Goal: Information Seeking & Learning: Learn about a topic

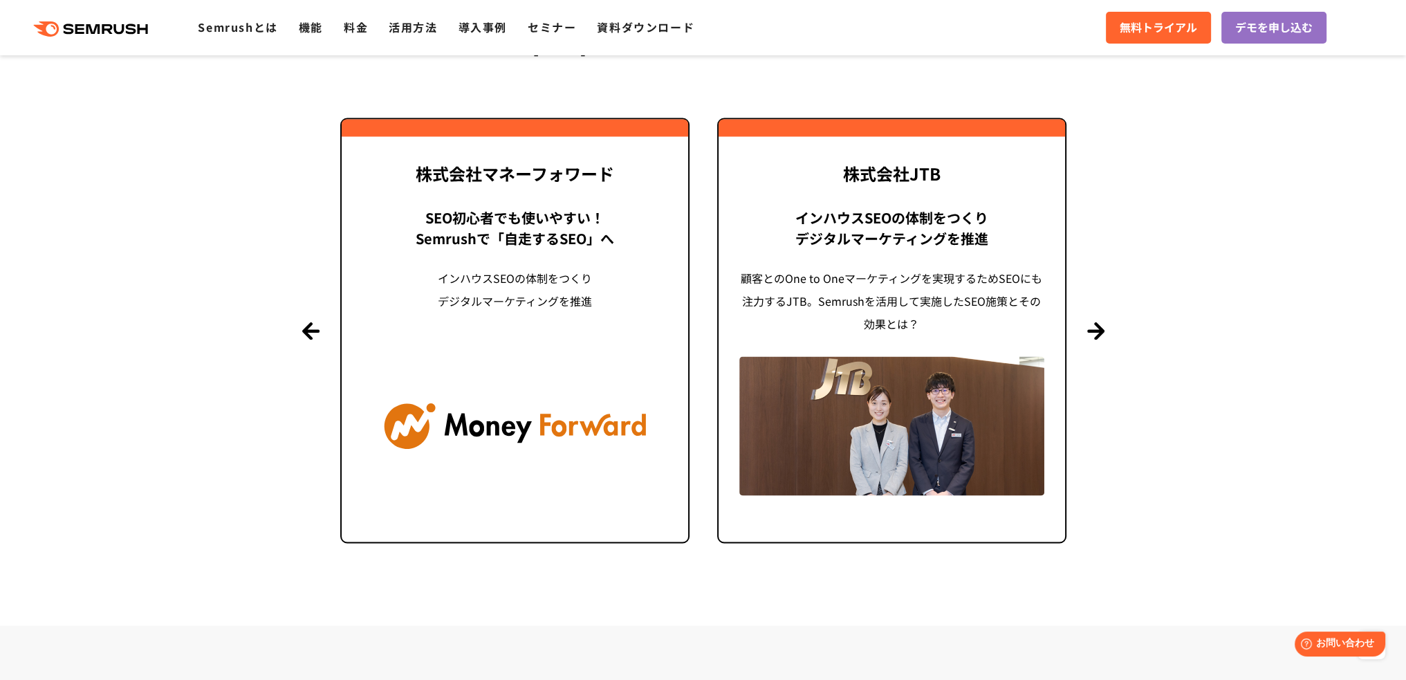
scroll to position [3320, 0]
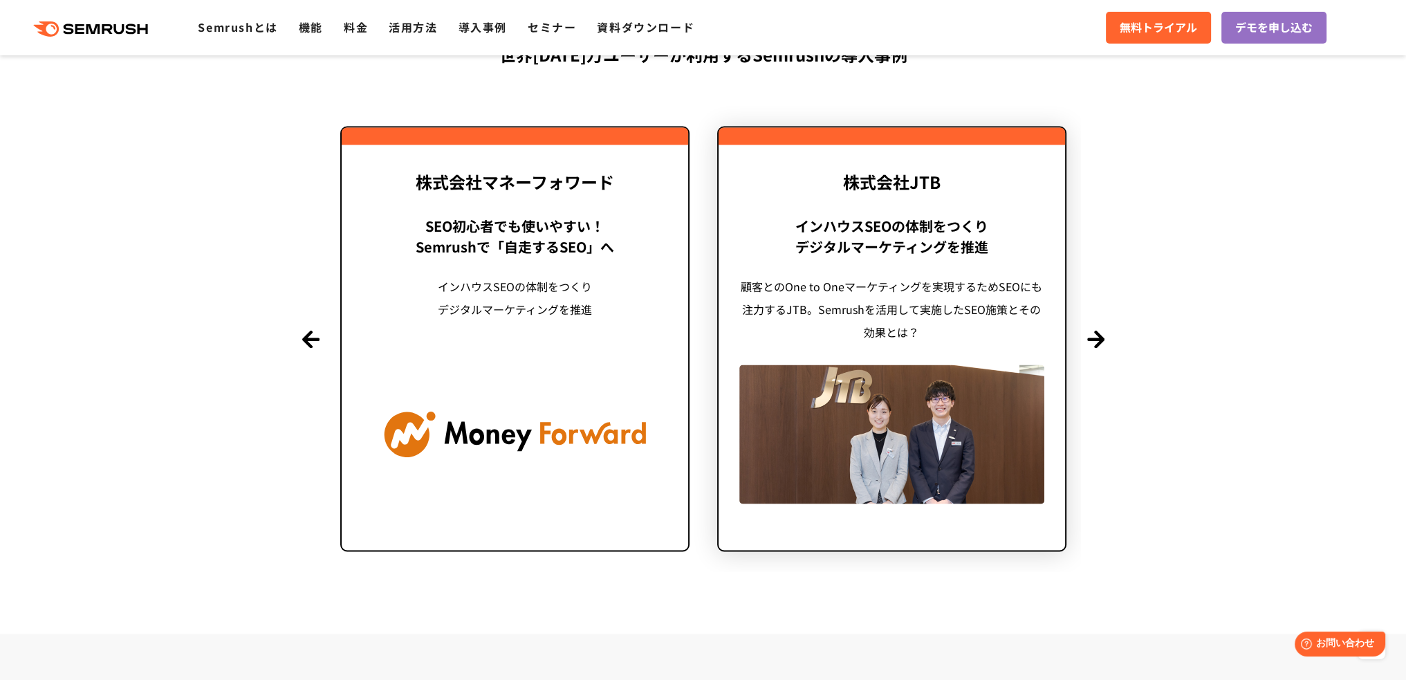
click at [906, 252] on div "インハウスSEOの体制をつくり デジタルマーケティングを推進" at bounding box center [891, 236] width 305 height 42
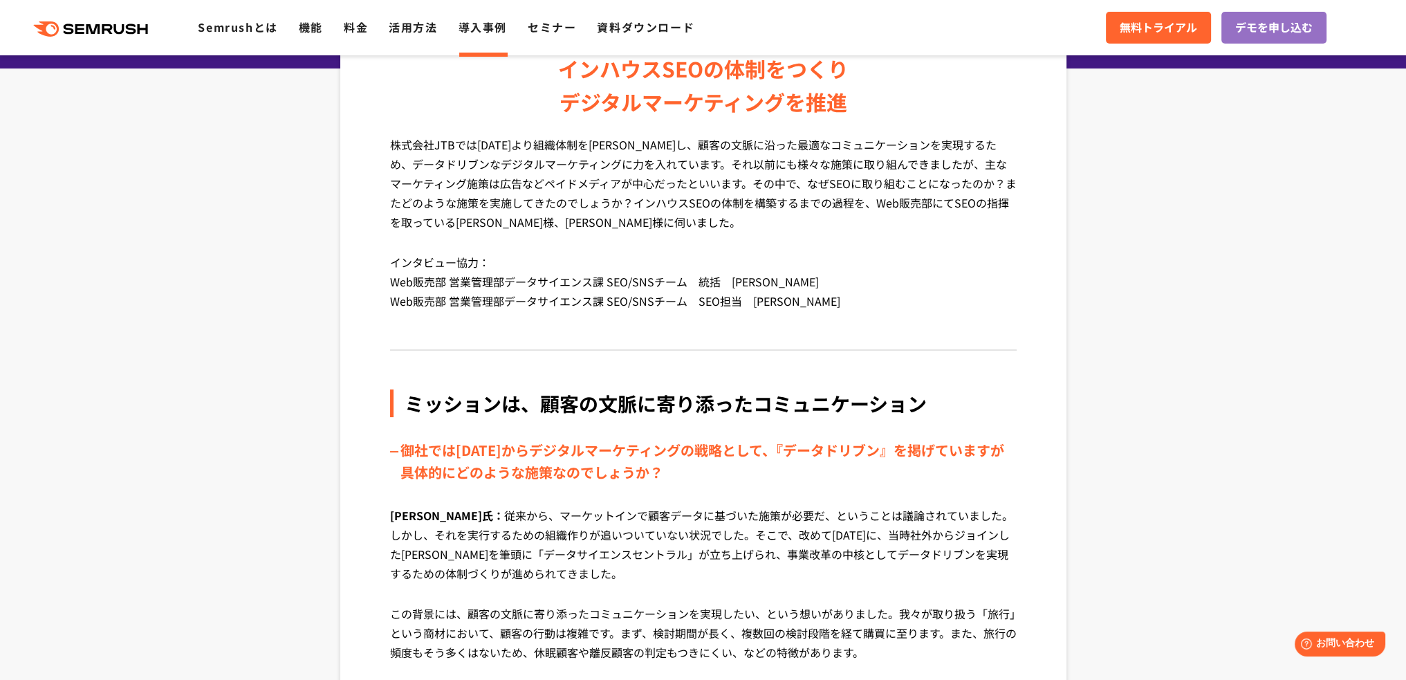
scroll to position [69, 0]
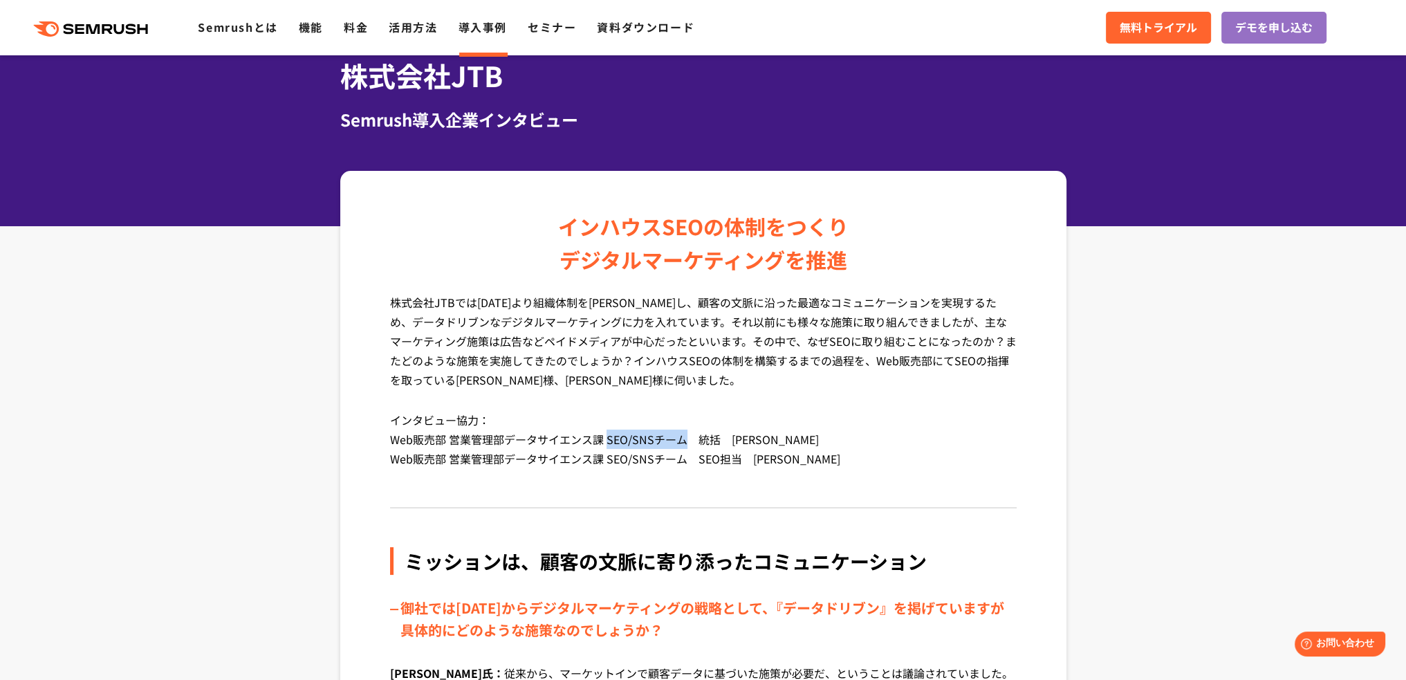
drag, startPoint x: 608, startPoint y: 437, endPoint x: 688, endPoint y: 434, distance: 79.6
click at [688, 437] on p "インタビュー協力： Web販売部 営業管理部データサイエンス課 SEO/SNSチーム　統括　[PERSON_NAME] Web販売部 営業管理部データサイエン…" at bounding box center [703, 449] width 627 height 79
drag, startPoint x: 387, startPoint y: 444, endPoint x: 448, endPoint y: 441, distance: 60.9
